Goal: Task Accomplishment & Management: Use online tool/utility

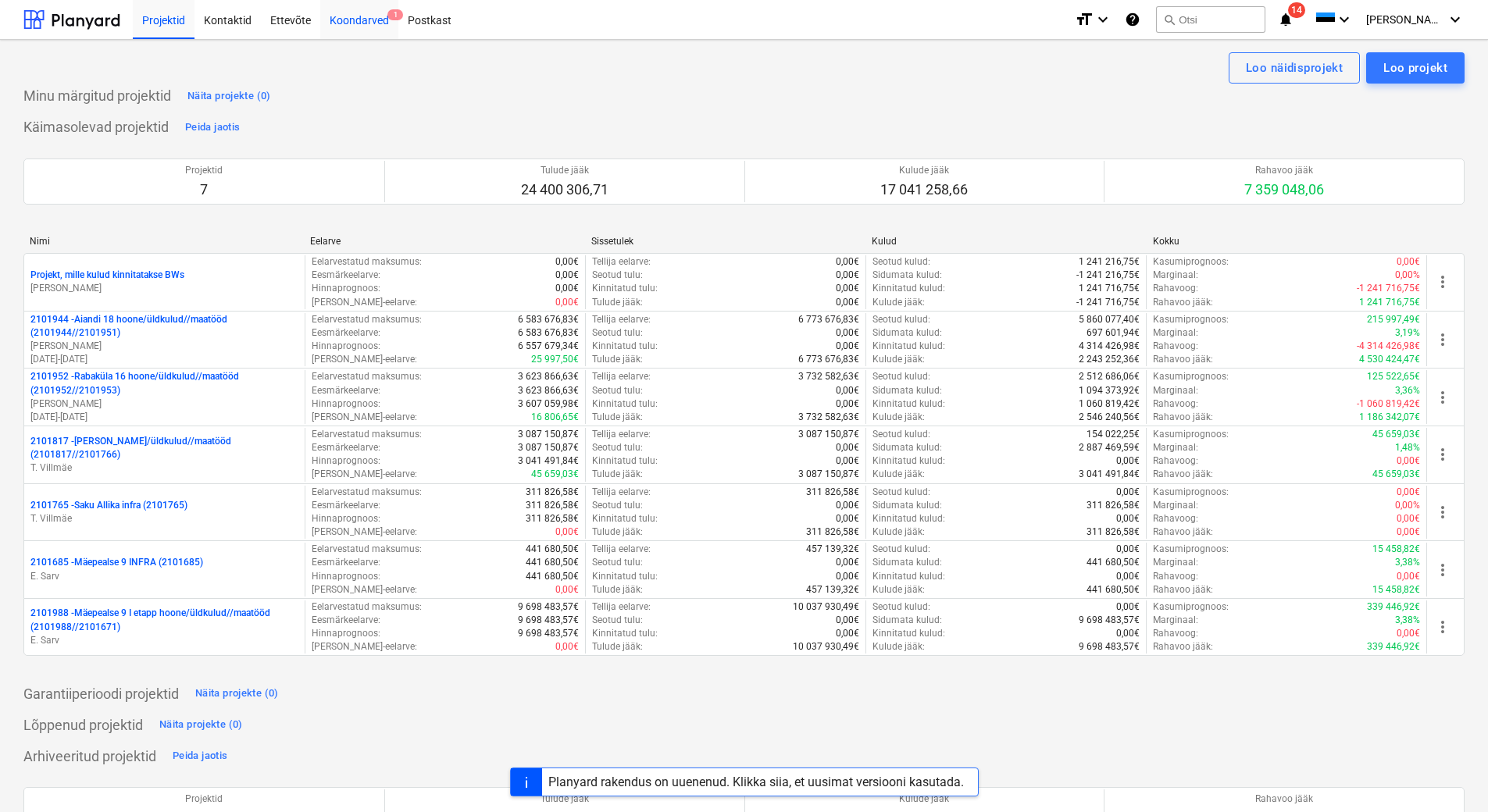
click at [336, 29] on div "Koondarved 1" at bounding box center [359, 19] width 78 height 40
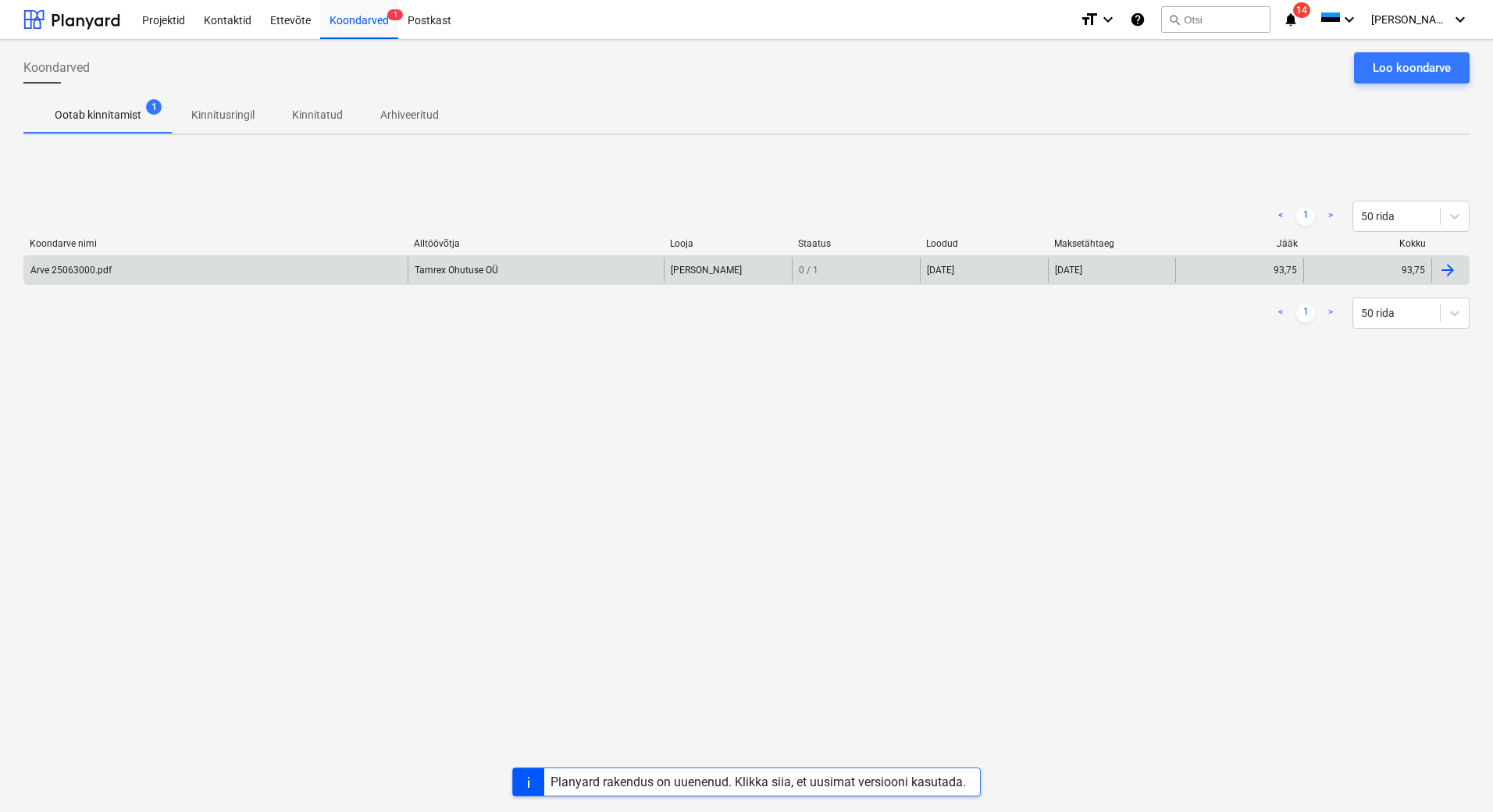
click at [246, 265] on div "Arve 25063000.pdf" at bounding box center [216, 270] width 383 height 25
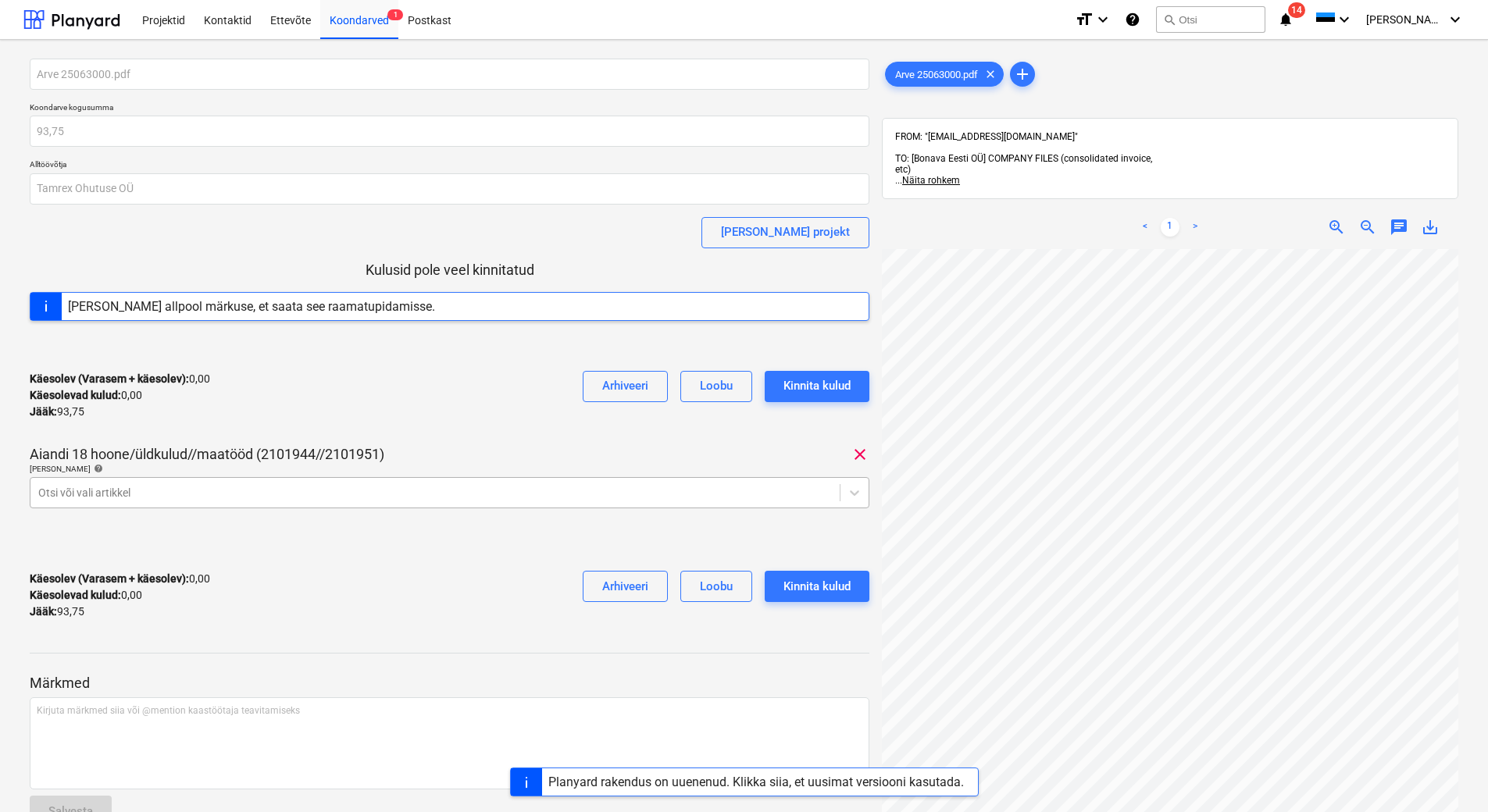
click at [420, 494] on div at bounding box center [435, 493] width 794 height 16
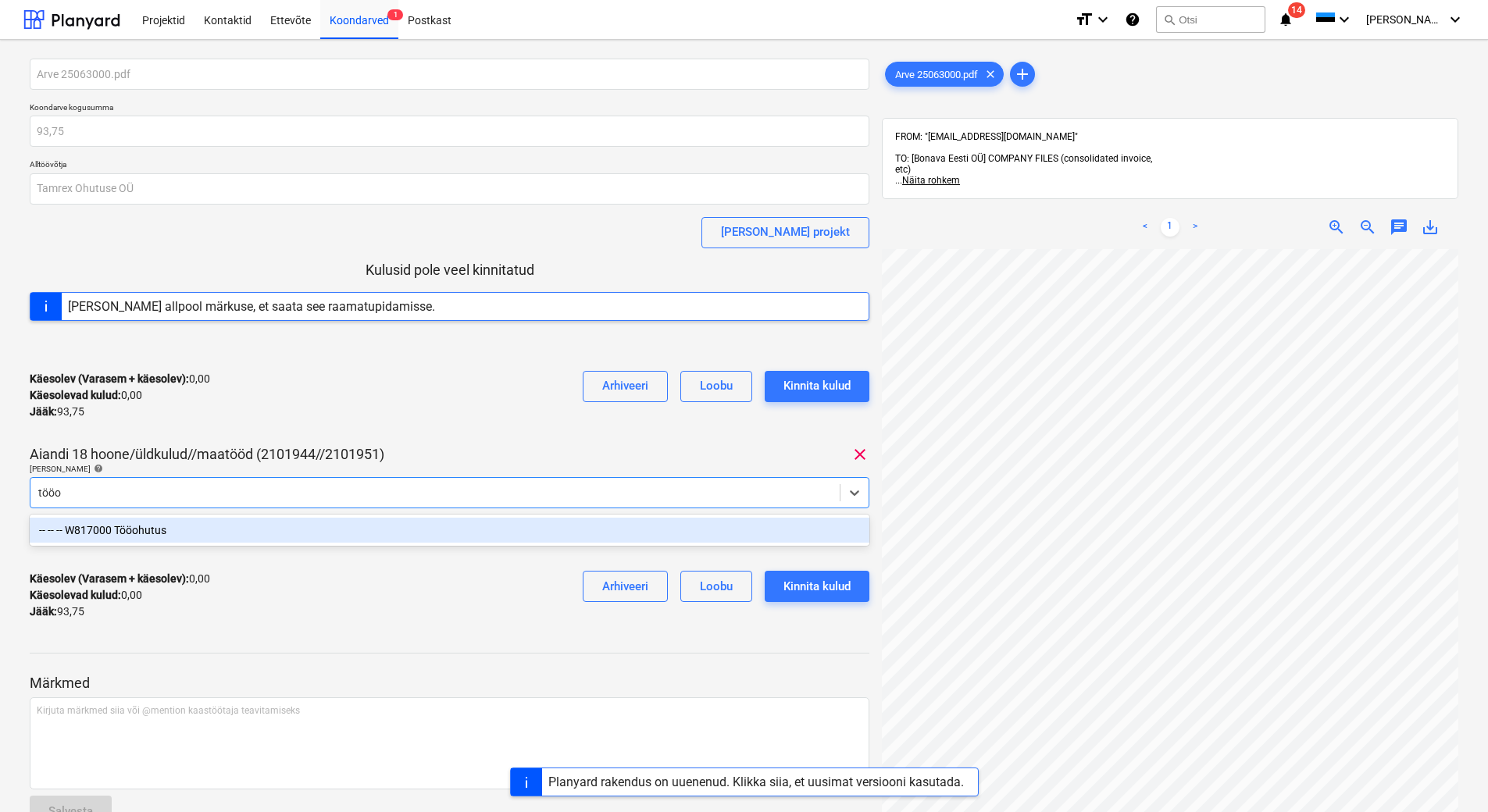
type input "tööoh"
click at [382, 527] on div "-- -- -- W817000 Tööohutus" at bounding box center [449, 530] width 840 height 25
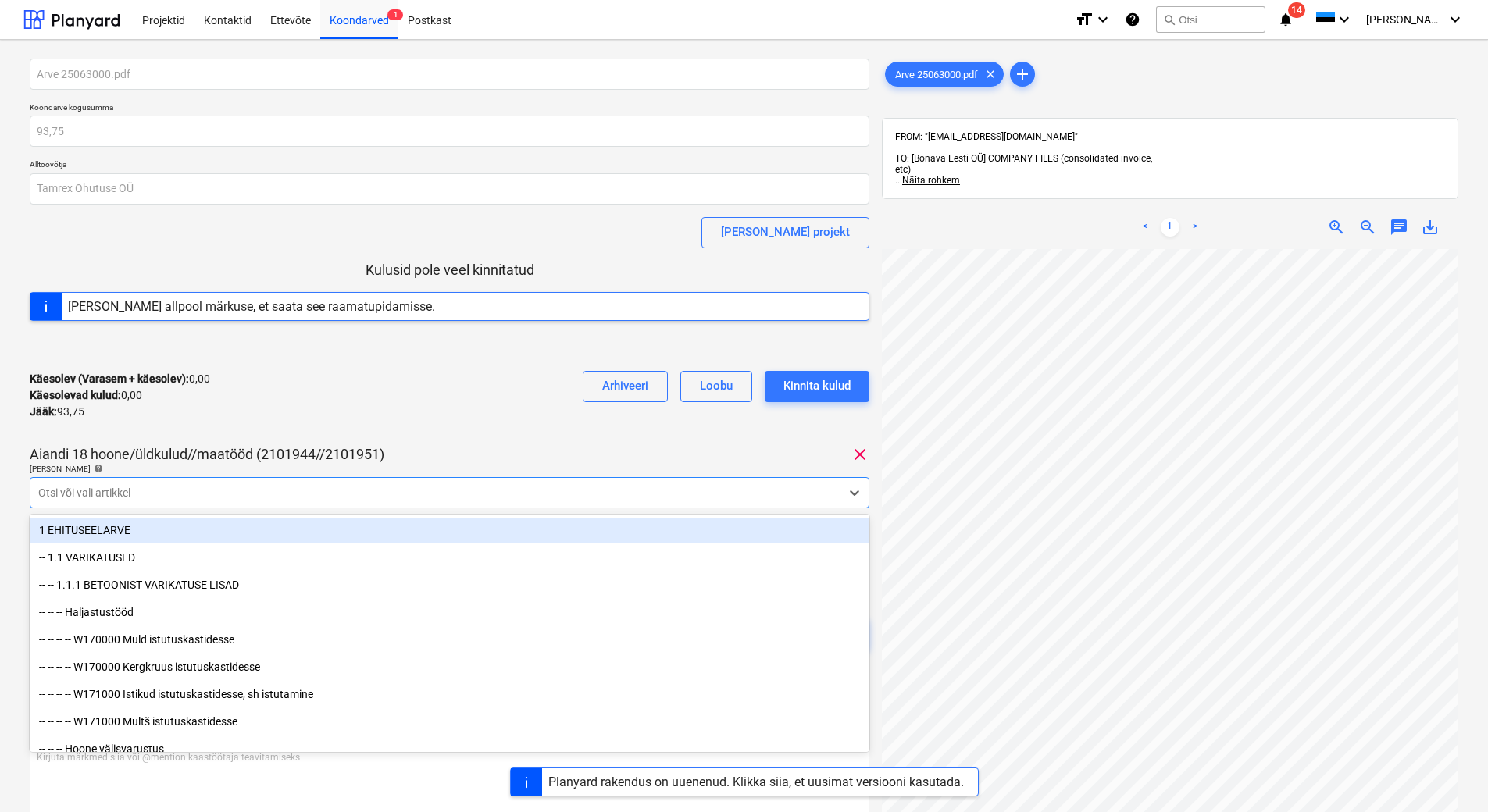
click at [450, 406] on div "Käesolev (Varasem + käesolev) : 0,00 Käesolevad kulud : 0,00 Jääk : 93,75 Arhiv…" at bounding box center [449, 396] width 840 height 74
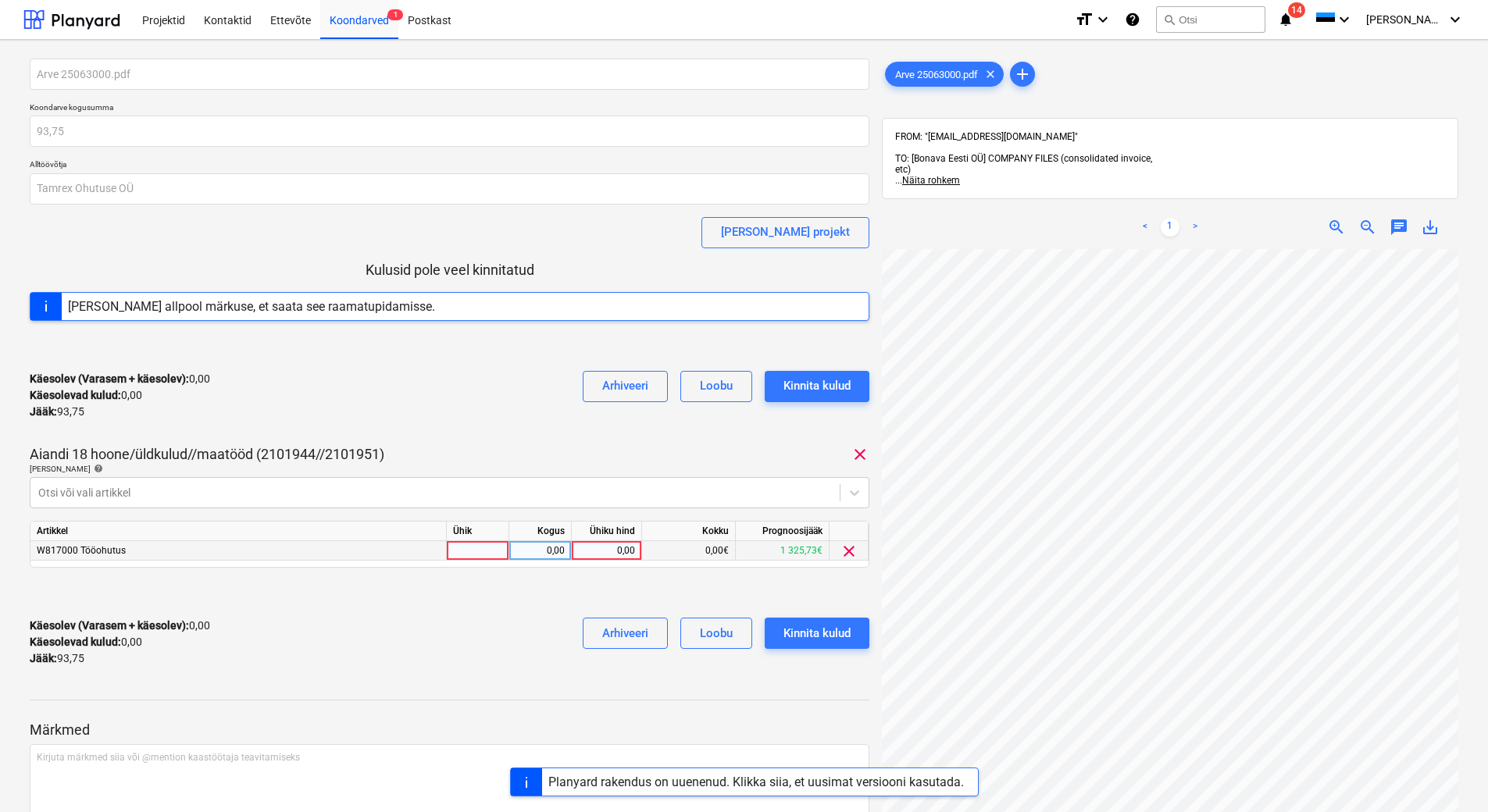
click at [601, 553] on div "0,00" at bounding box center [606, 550] width 57 height 19
type input "93,75"
click at [467, 670] on div "Käesolev (Varasem + käesolev) : 0,00 Käesolevad kulud : 0,00 Jääk : 93,75 Arhiv…" at bounding box center [449, 642] width 840 height 74
click at [822, 636] on div "Kinnita kulud" at bounding box center [816, 633] width 67 height 20
